Goal: Navigation & Orientation: Find specific page/section

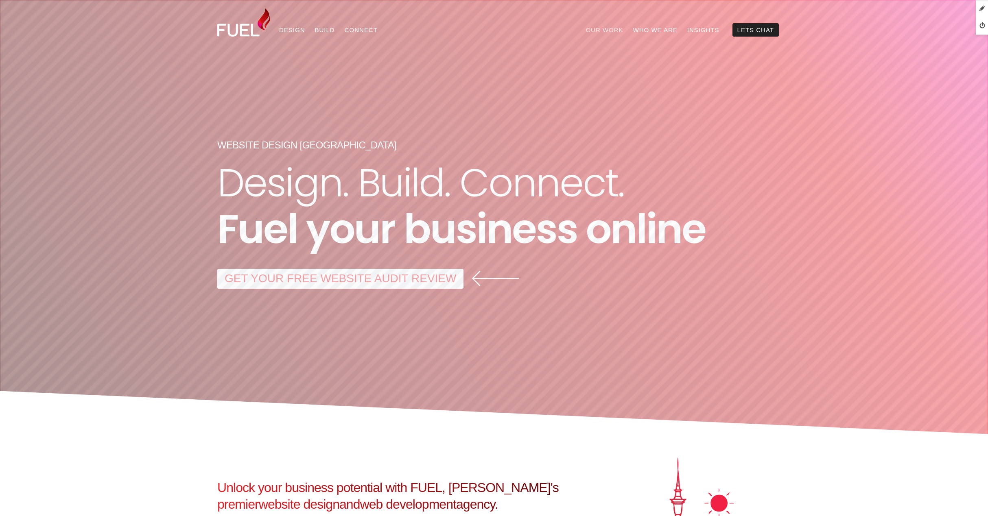
click at [616, 28] on link "Our Work" at bounding box center [604, 29] width 47 height 13
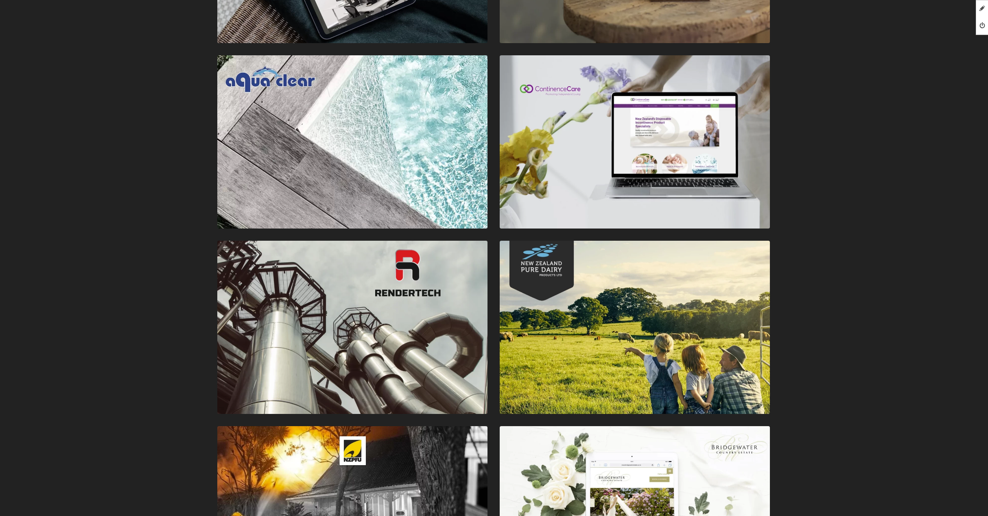
scroll to position [1855, 0]
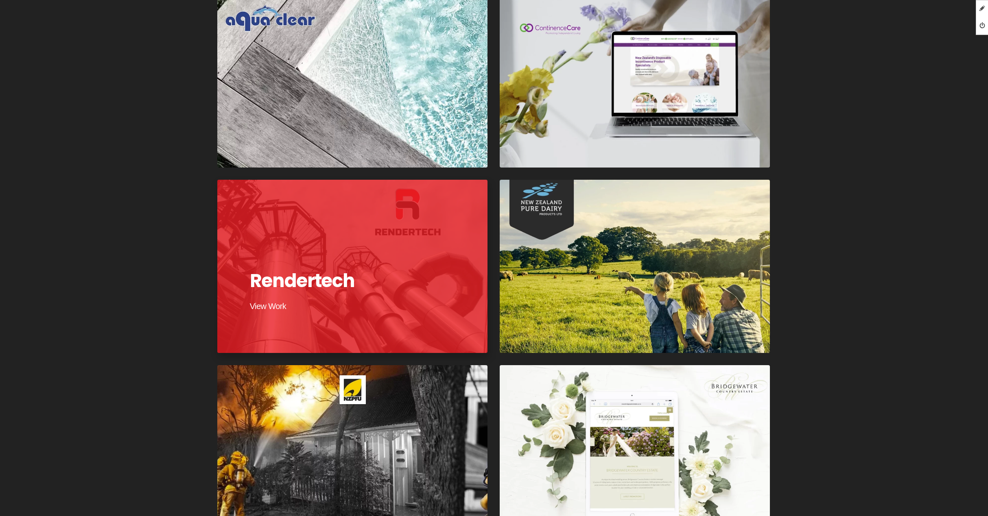
click at [432, 297] on div at bounding box center [352, 266] width 273 height 175
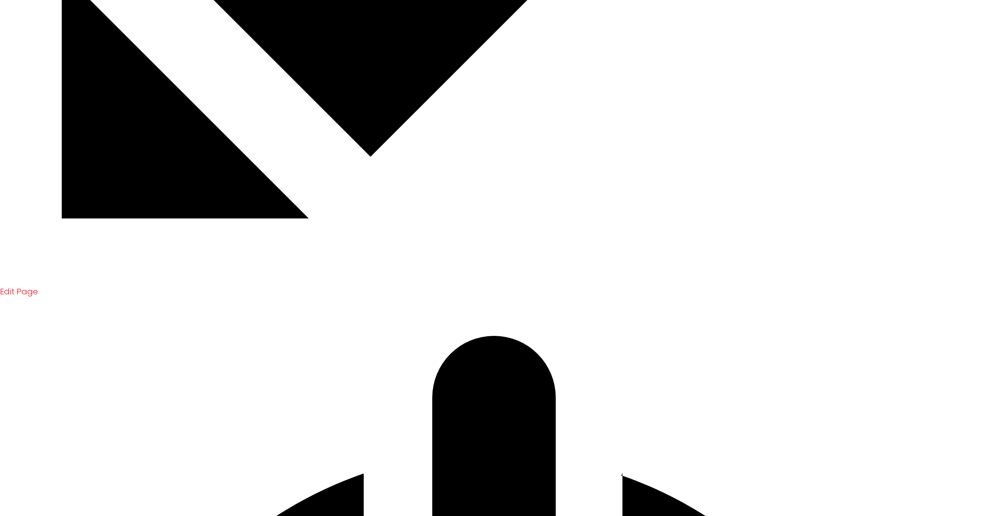
scroll to position [828, 0]
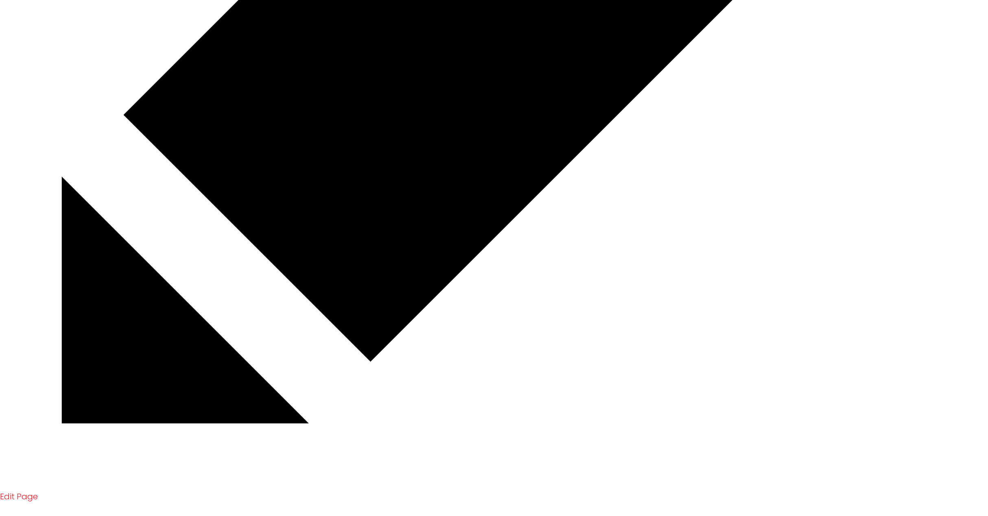
scroll to position [494, 0]
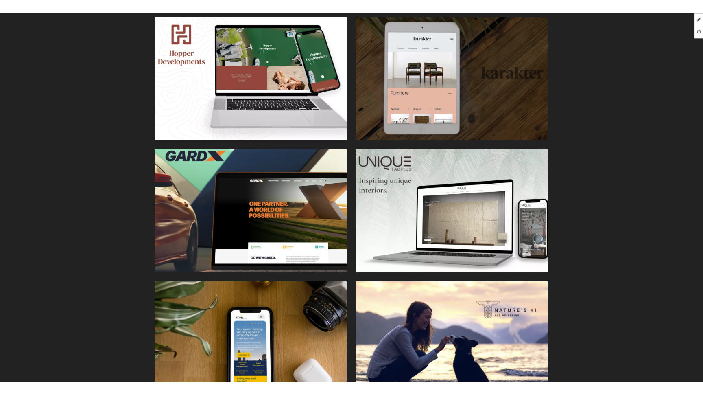
scroll to position [732, 0]
